Goal: Navigation & Orientation: Find specific page/section

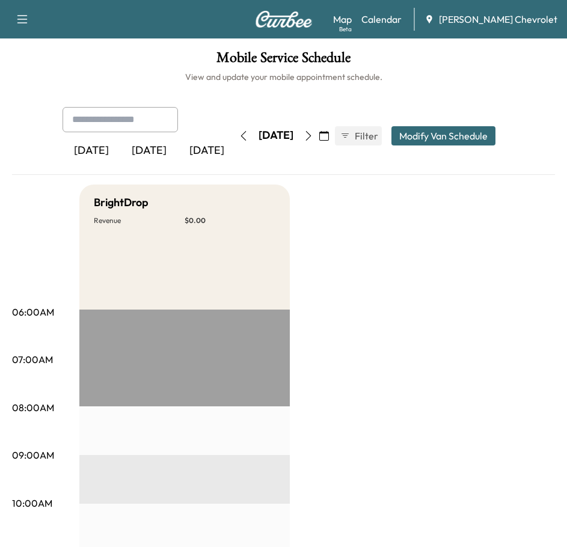
click at [14, 21] on button "button" at bounding box center [22, 19] width 25 height 19
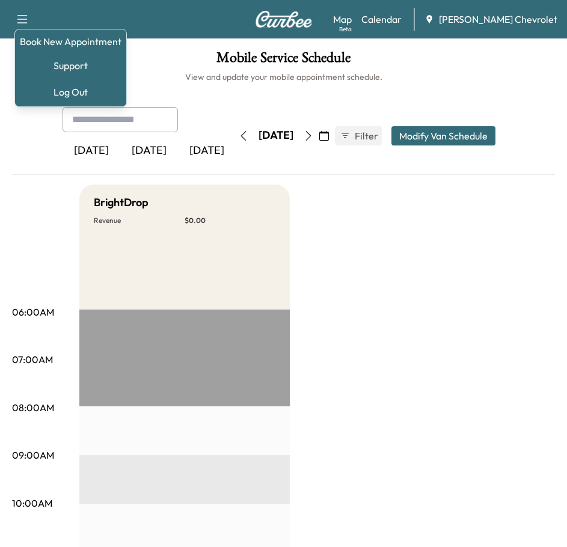
click at [147, 153] on div "[DATE]" at bounding box center [149, 151] width 58 height 28
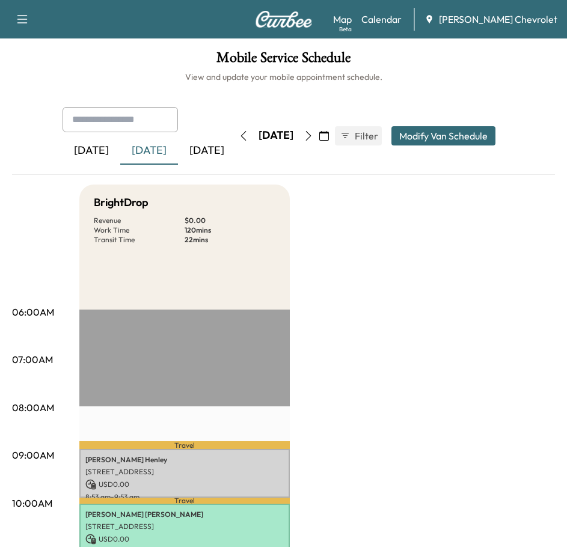
click at [22, 23] on icon "button" at bounding box center [22, 19] width 14 height 14
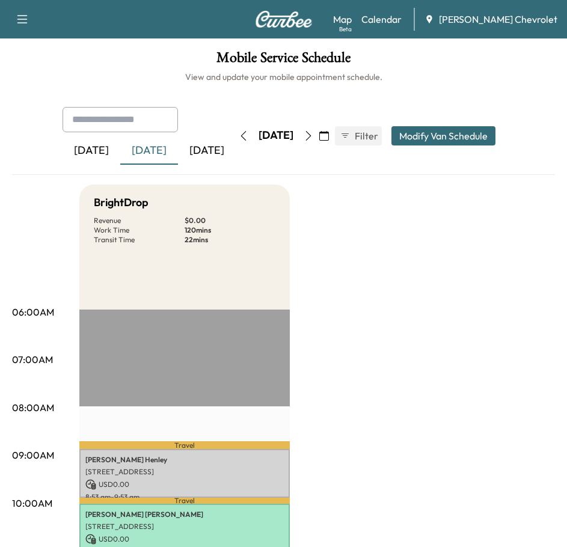
click at [285, 25] on img at bounding box center [284, 19] width 58 height 17
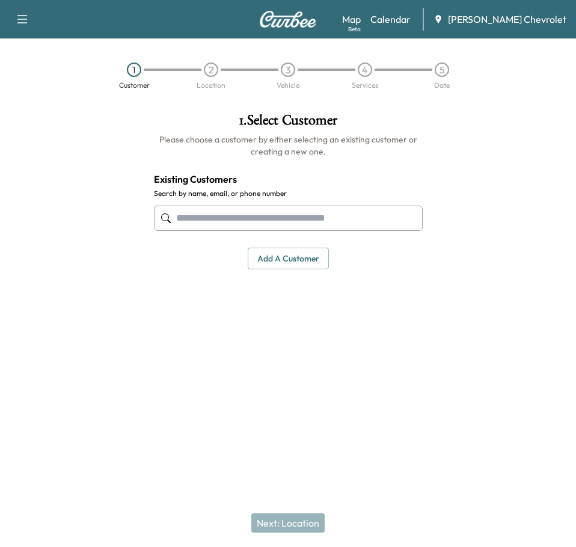
click at [472, 23] on span "[PERSON_NAME] Chevrolet" at bounding box center [507, 19] width 119 height 14
click at [15, 17] on icon "button" at bounding box center [22, 19] width 14 height 14
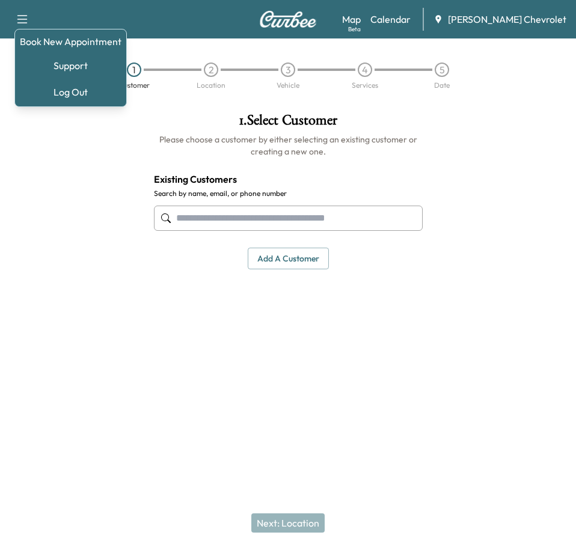
click at [448, 15] on div "Map Beta Calendar [PERSON_NAME] Chevrolet" at bounding box center [454, 19] width 224 height 23
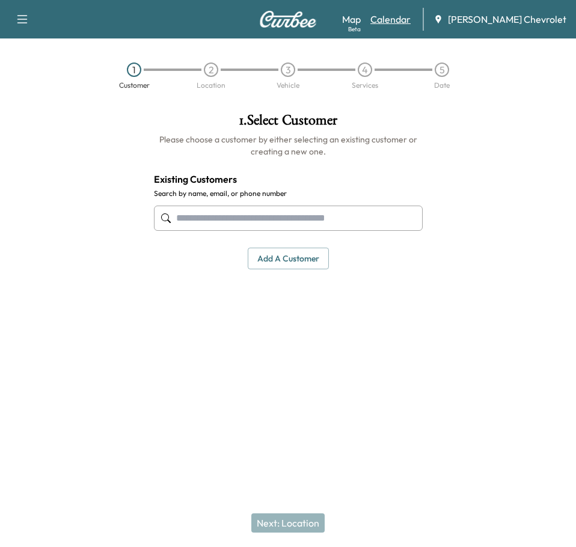
click at [411, 16] on link "Calendar" at bounding box center [391, 19] width 40 height 14
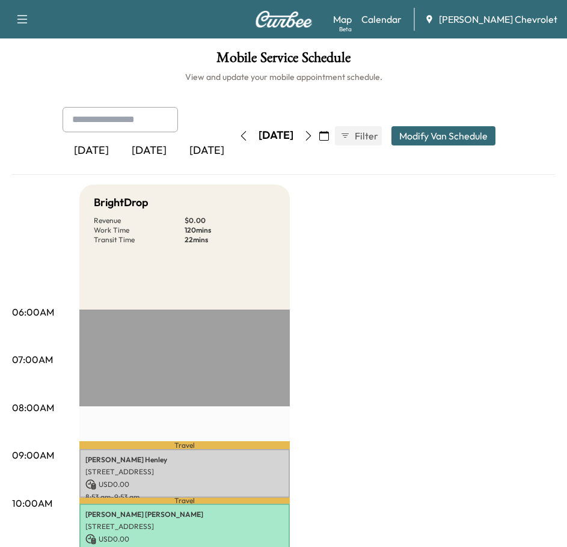
click at [288, 21] on img at bounding box center [284, 19] width 58 height 17
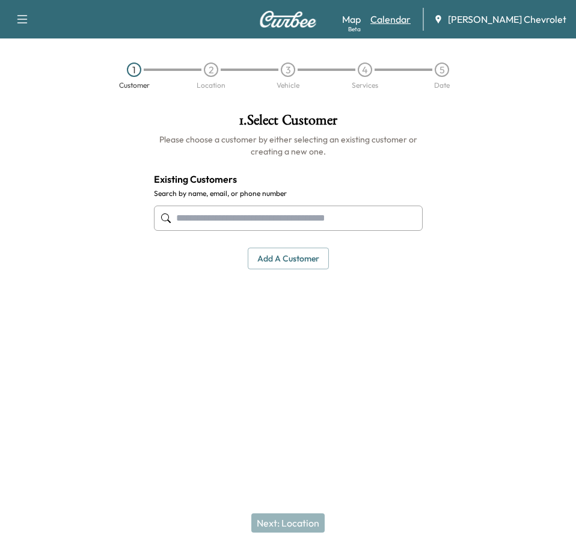
click at [411, 22] on link "Calendar" at bounding box center [391, 19] width 40 height 14
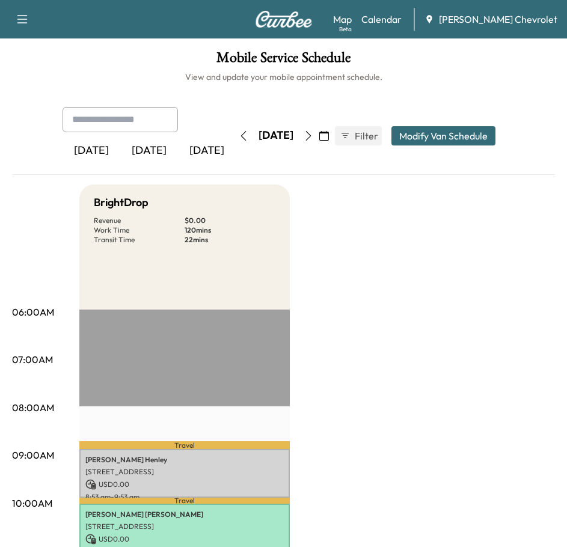
click at [480, 19] on span "[PERSON_NAME] Chevrolet" at bounding box center [498, 19] width 119 height 14
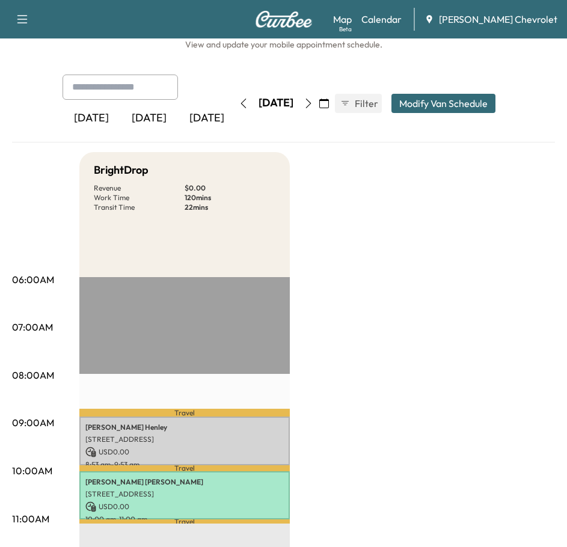
scroll to position [60, 0]
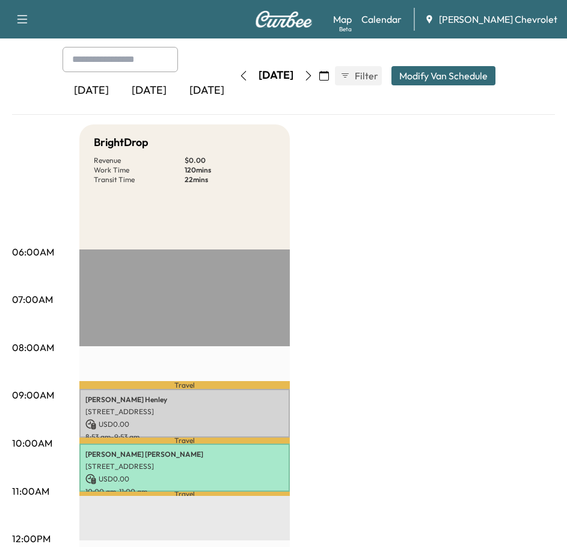
click at [147, 416] on div "[PERSON_NAME] [STREET_ADDRESS] USD 0.00 8:53 am - 9:53 am" at bounding box center [184, 413] width 211 height 49
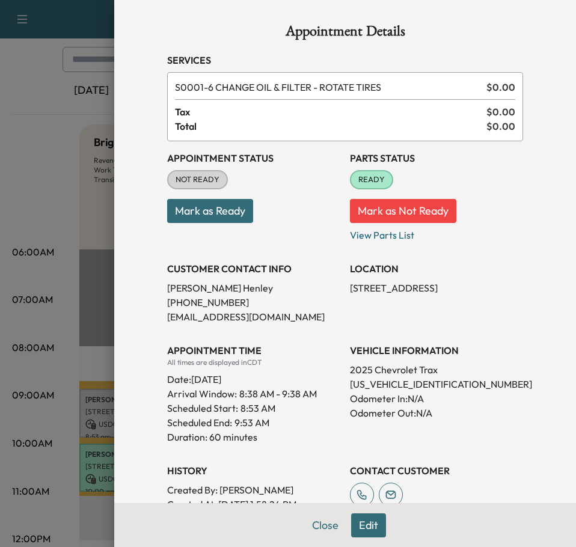
click at [69, 155] on div at bounding box center [288, 273] width 576 height 547
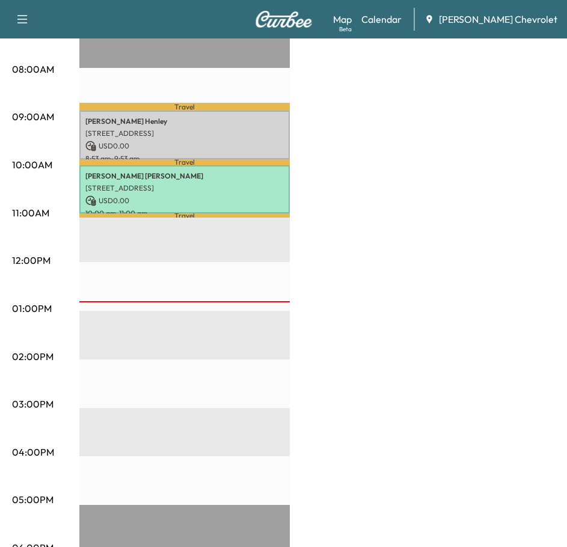
scroll to position [311, 0]
